Goal: Task Accomplishment & Management: Complete application form

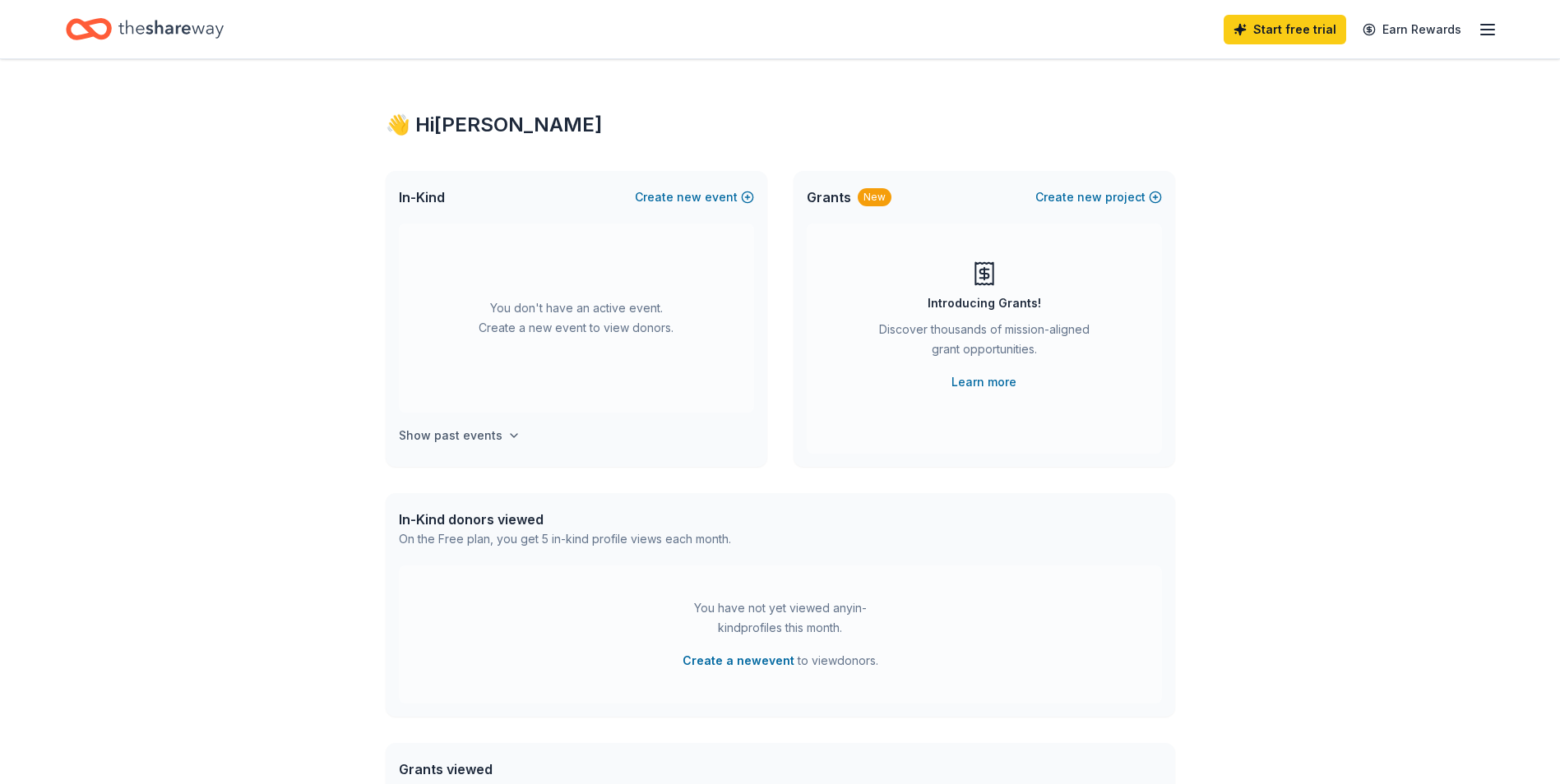
click at [469, 435] on h4 "Show past events" at bounding box center [451, 436] width 104 height 20
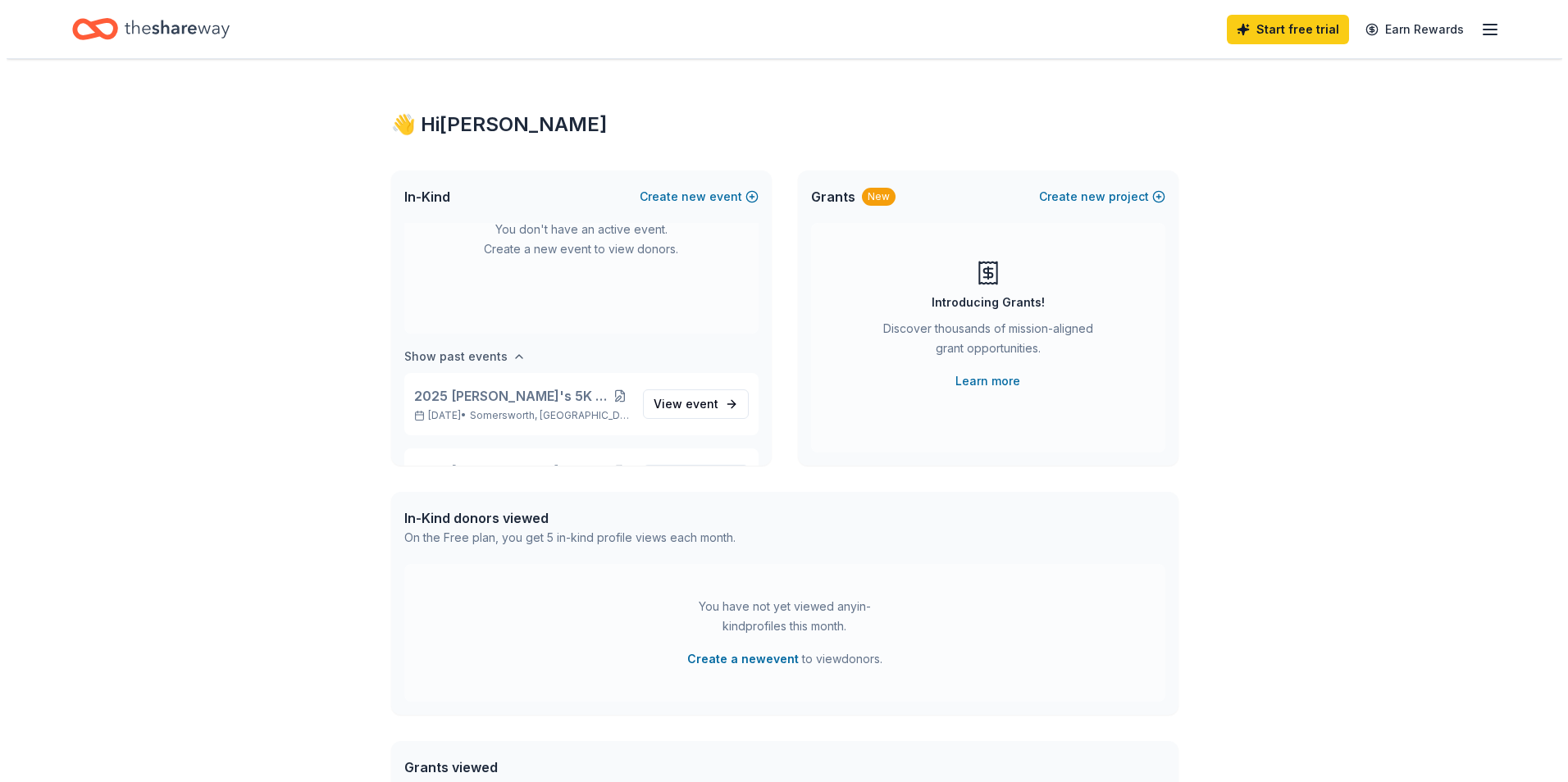
scroll to position [136, 0]
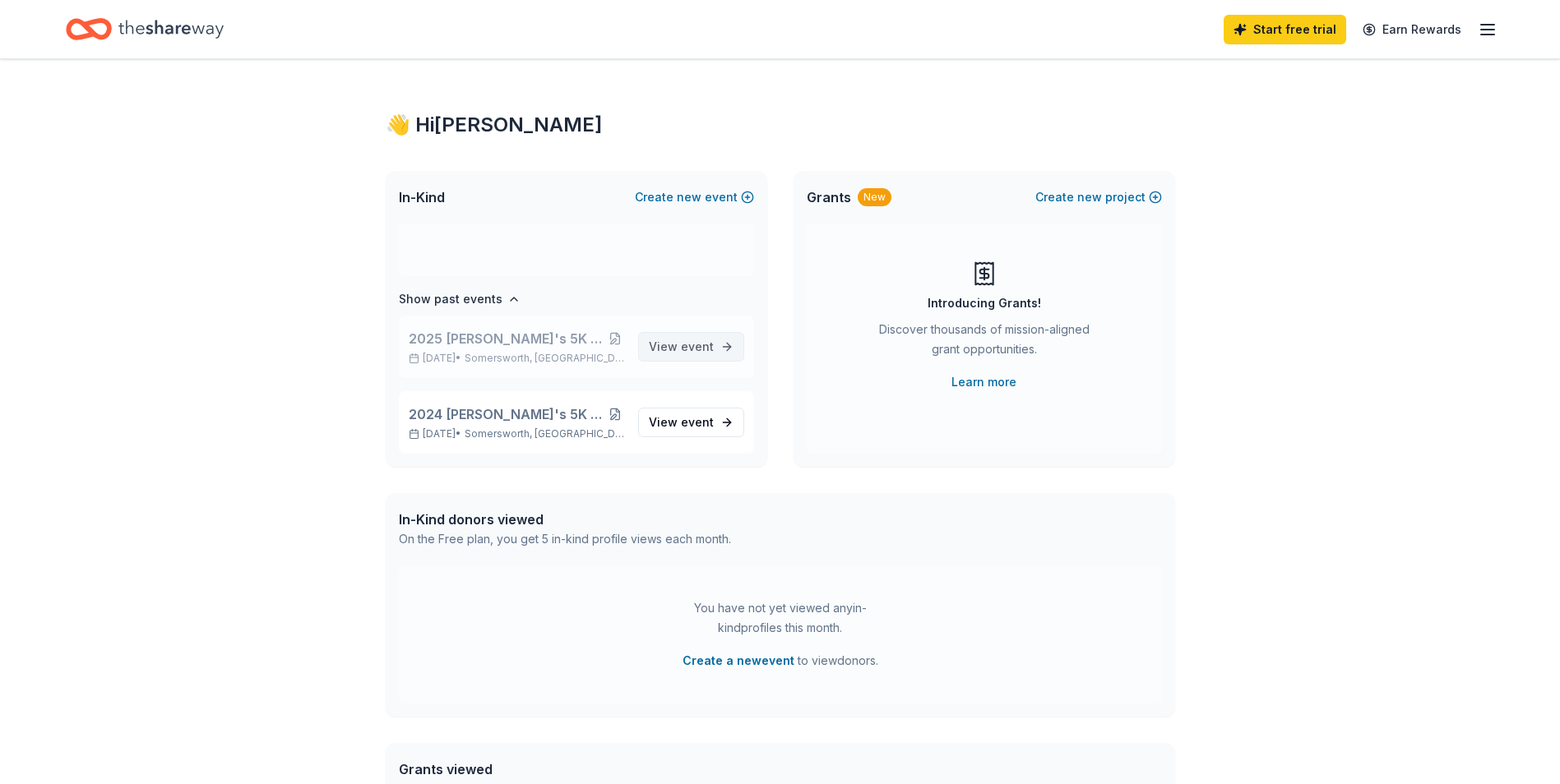
click at [701, 347] on span "event" at bounding box center [698, 347] width 33 height 14
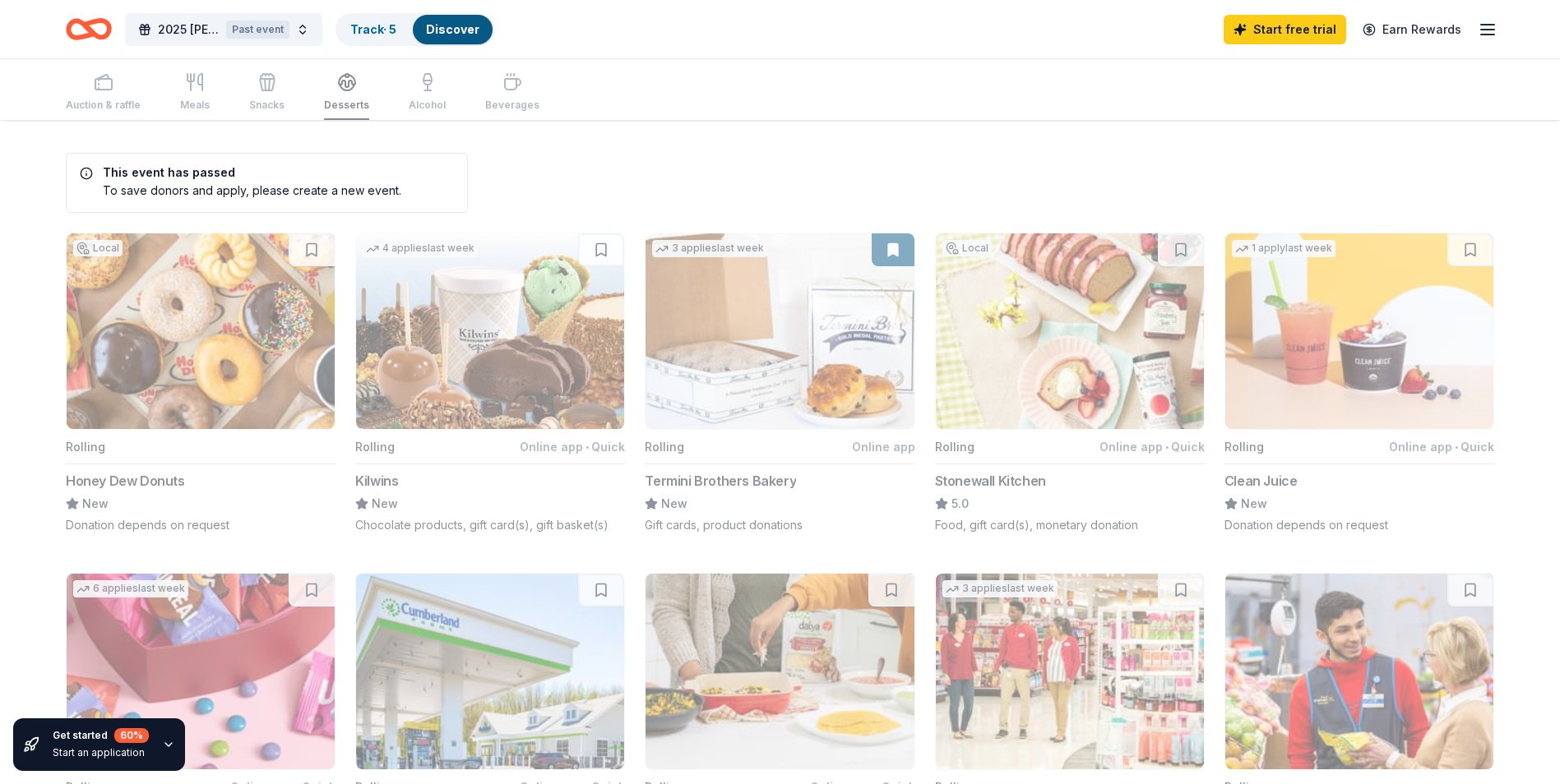
click at [102, 35] on icon "Home" at bounding box center [96, 29] width 25 height 17
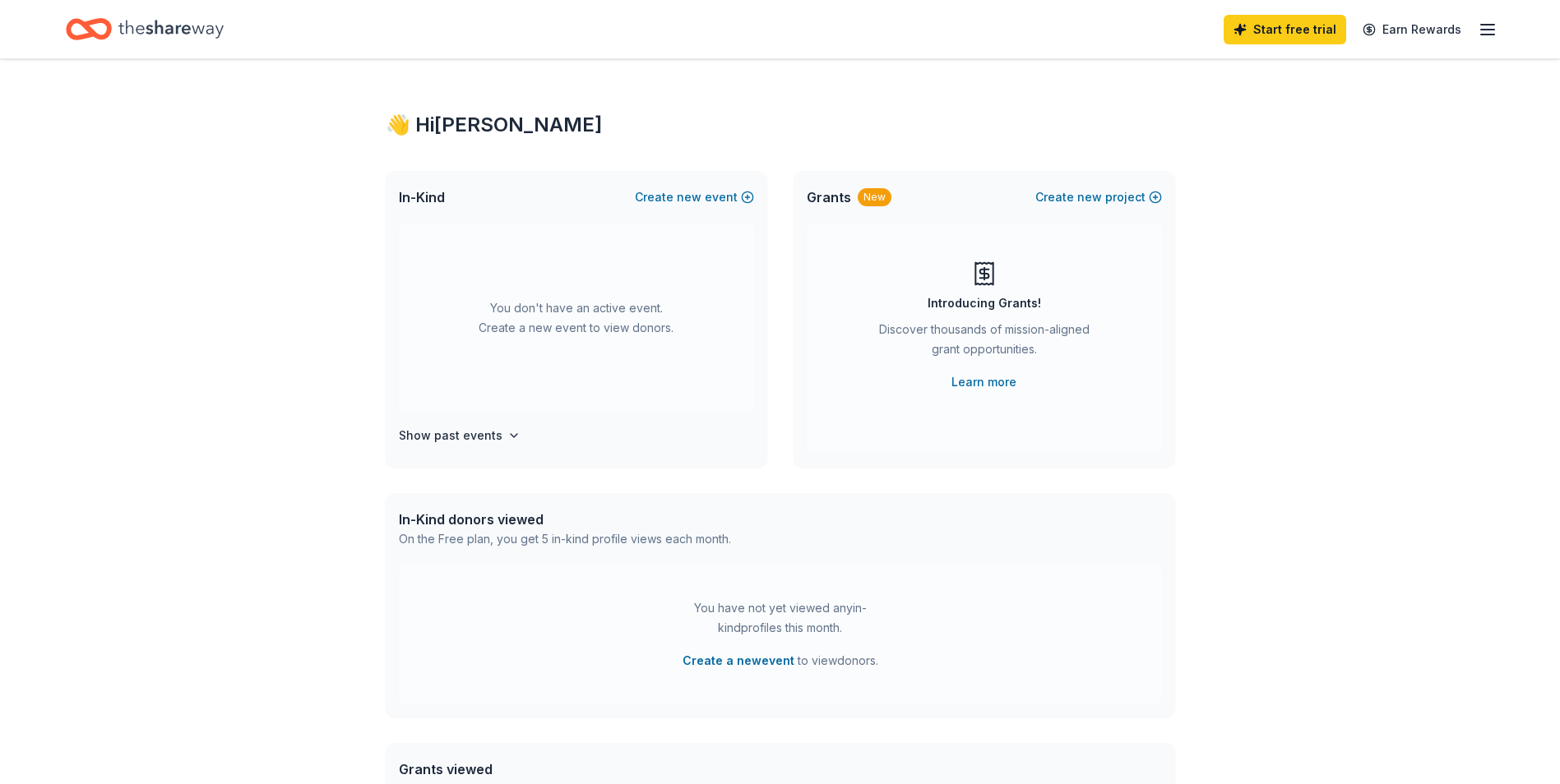
click at [740, 187] on div "In-Kind Create new event" at bounding box center [576, 197] width 382 height 52
click at [732, 196] on button "Create new event" at bounding box center [694, 197] width 120 height 20
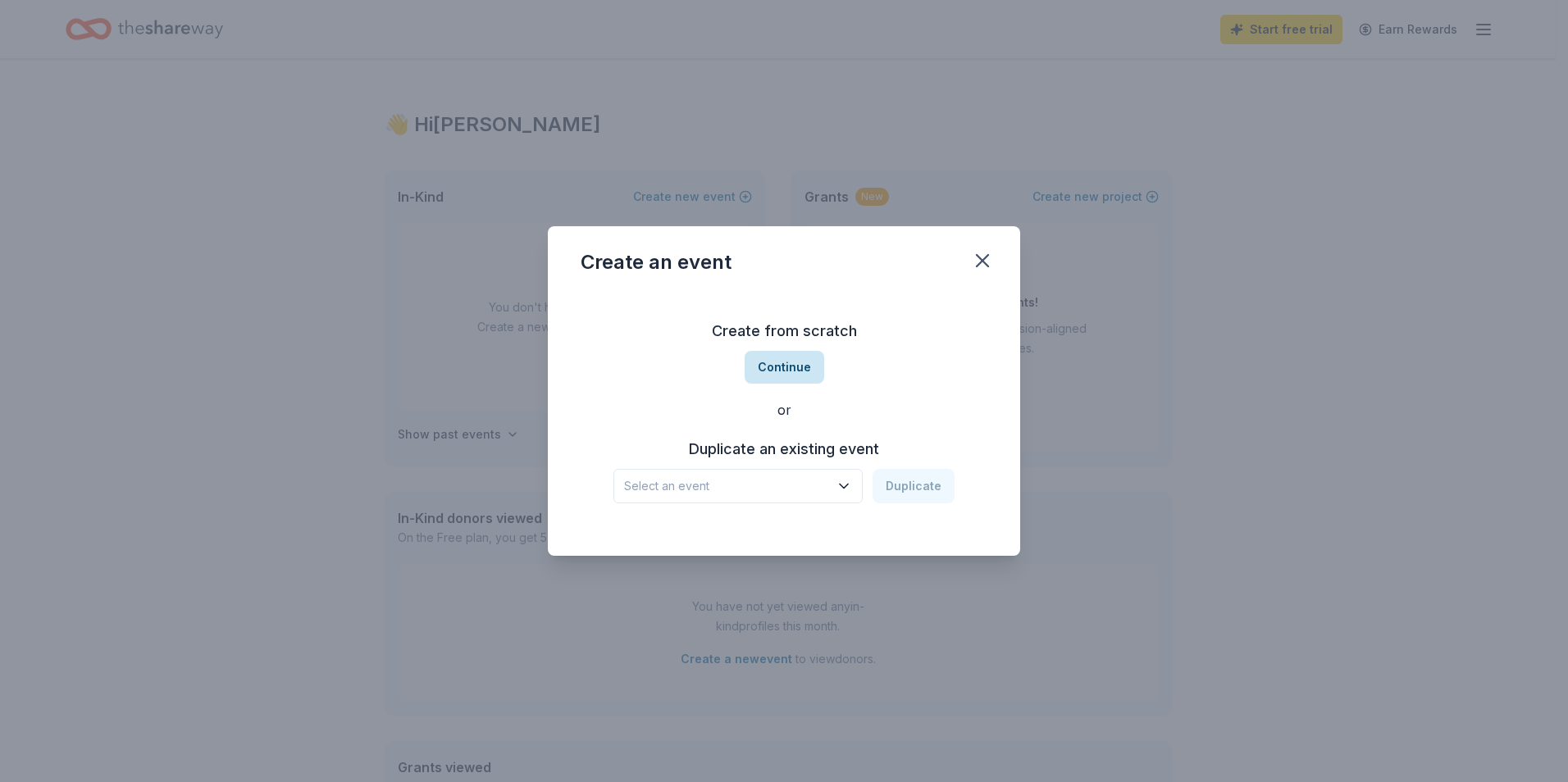
click at [763, 362] on button "Continue" at bounding box center [784, 367] width 79 height 33
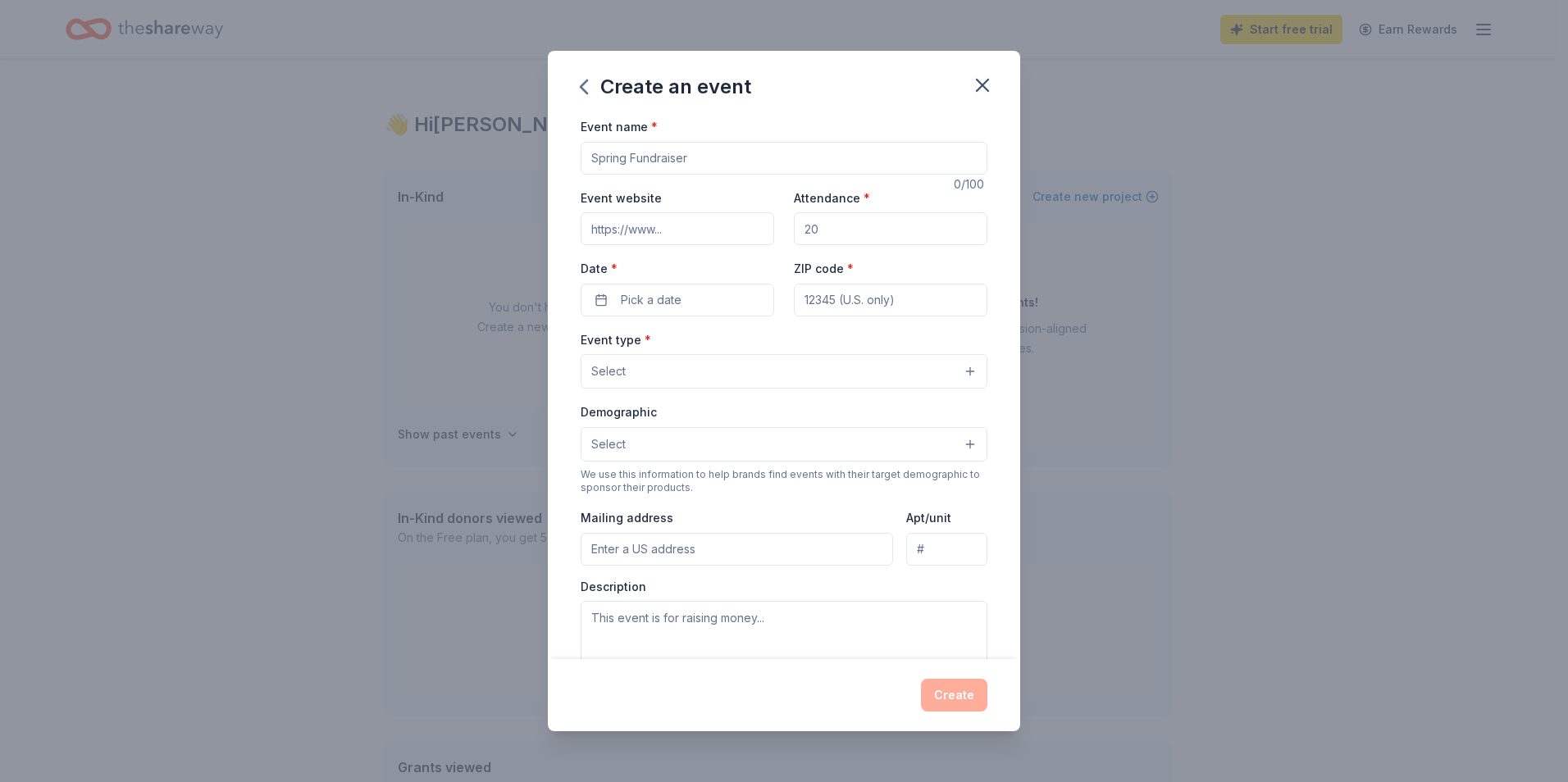
click at [767, 152] on input "Event name *" at bounding box center [784, 158] width 407 height 33
